Goal: Information Seeking & Learning: Learn about a topic

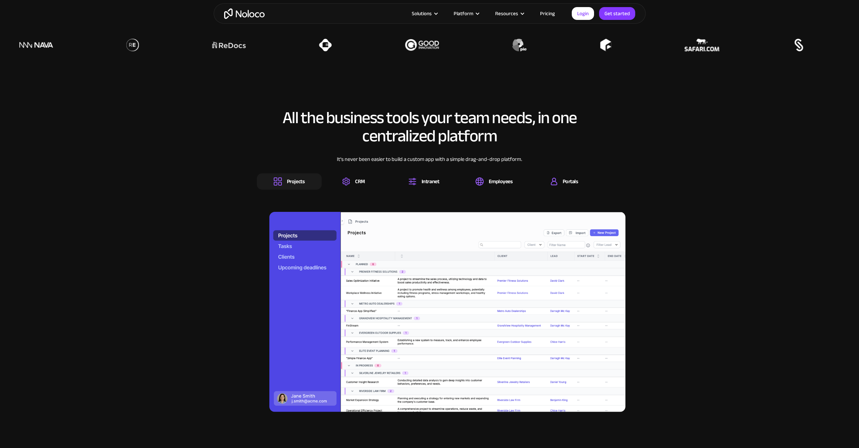
scroll to position [617, 0]
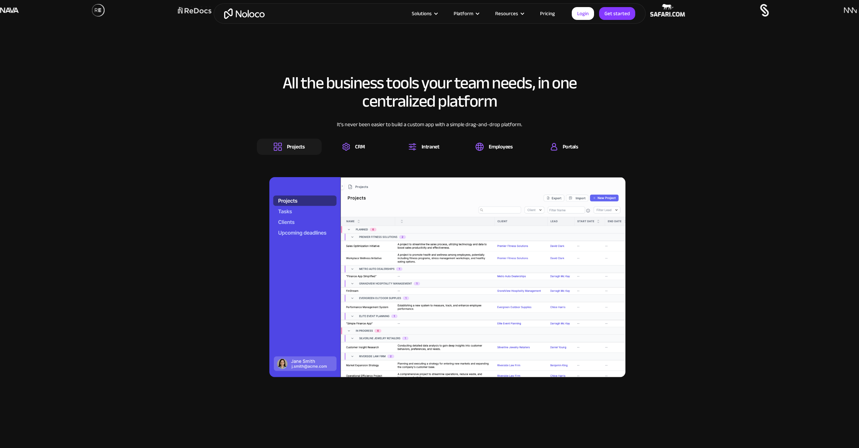
click at [293, 212] on img at bounding box center [447, 277] width 356 height 200
click at [288, 215] on img at bounding box center [447, 277] width 356 height 200
click at [291, 242] on img at bounding box center [447, 277] width 356 height 200
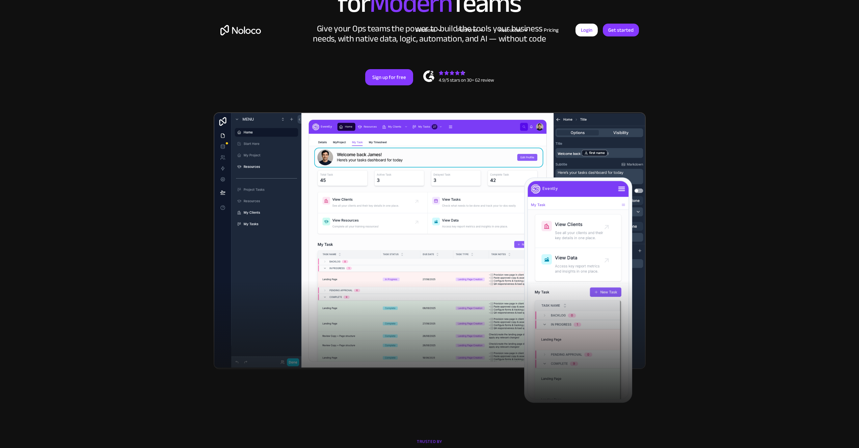
scroll to position [0, 0]
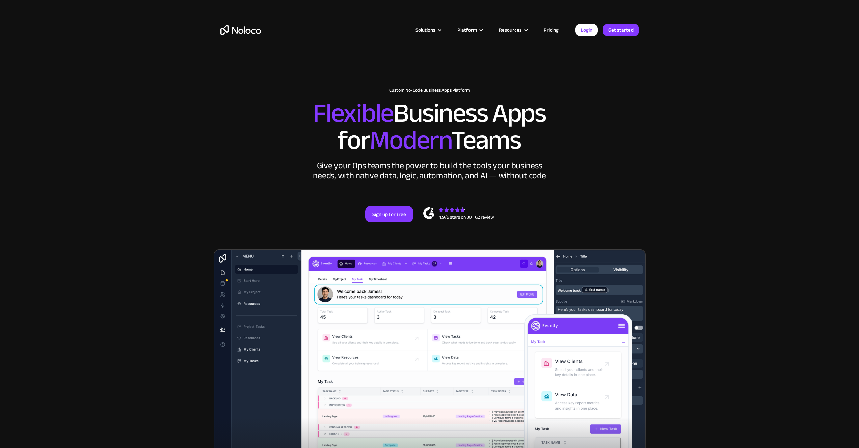
click at [195, 262] on div at bounding box center [429, 394] width 472 height 291
click at [541, 31] on link "Pricing" at bounding box center [551, 30] width 32 height 9
